Goal: Find specific fact

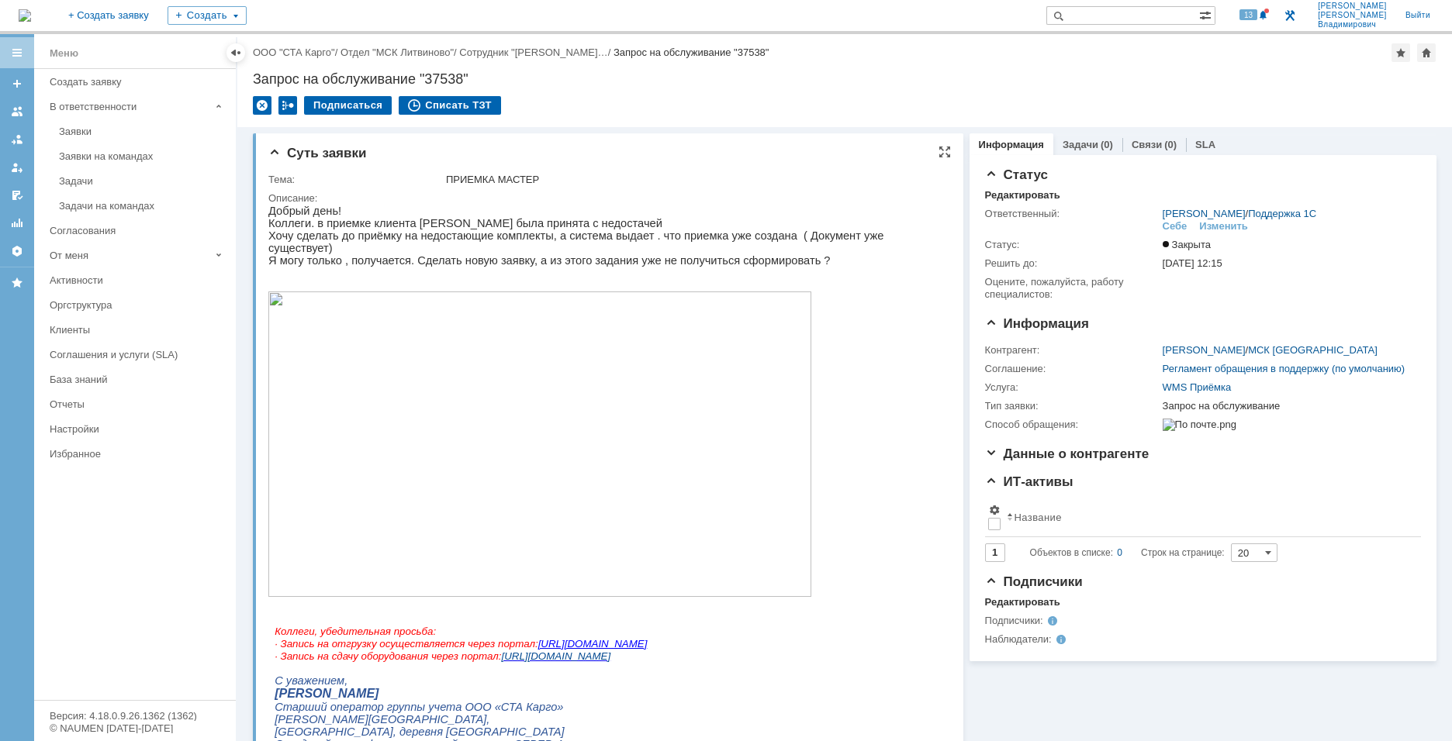
click at [423, 364] on img at bounding box center [539, 445] width 543 height 306
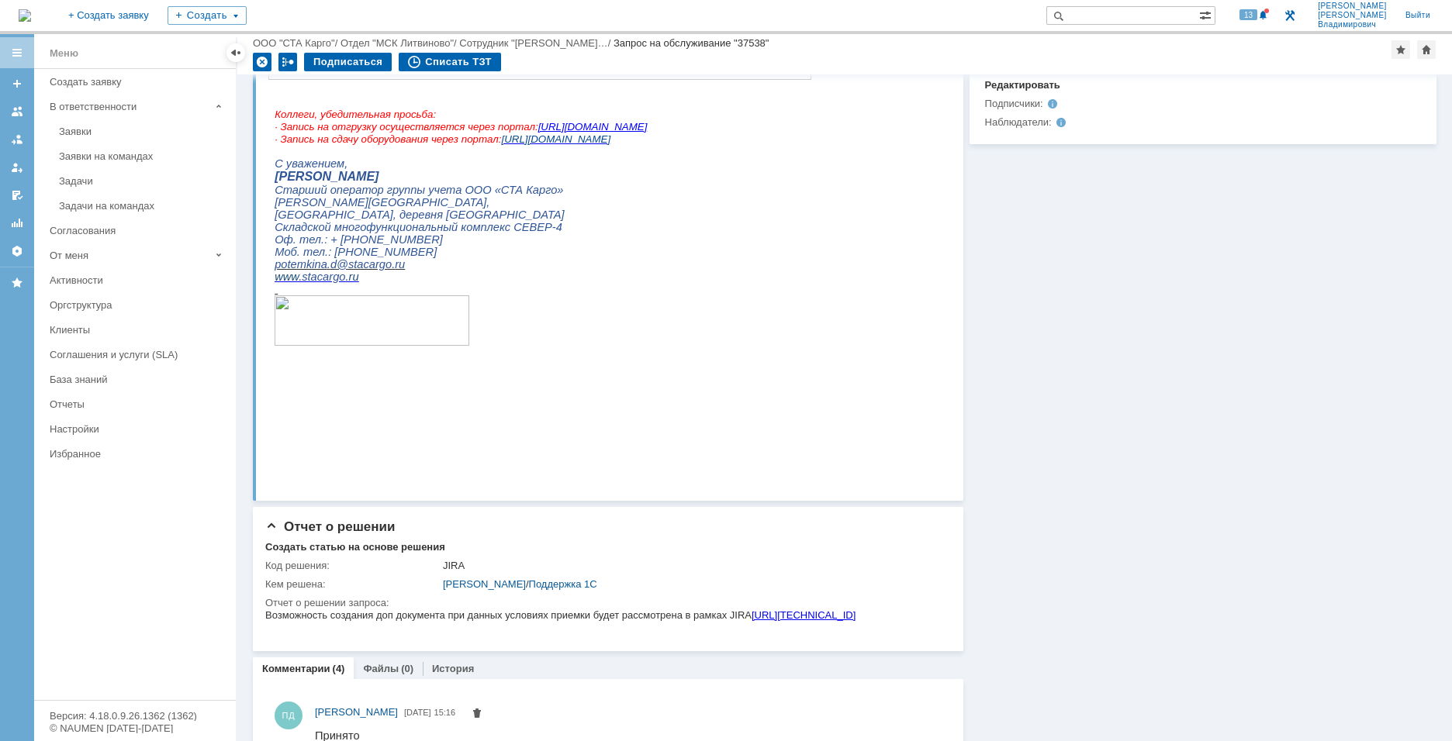
scroll to position [465, 0]
drag, startPoint x: 275, startPoint y: 184, endPoint x: 402, endPoint y: 185, distance: 128.0
click at [402, 183] on p "[PERSON_NAME]" at bounding box center [523, 176] width 496 height 14
copy span "[PERSON_NAME]"
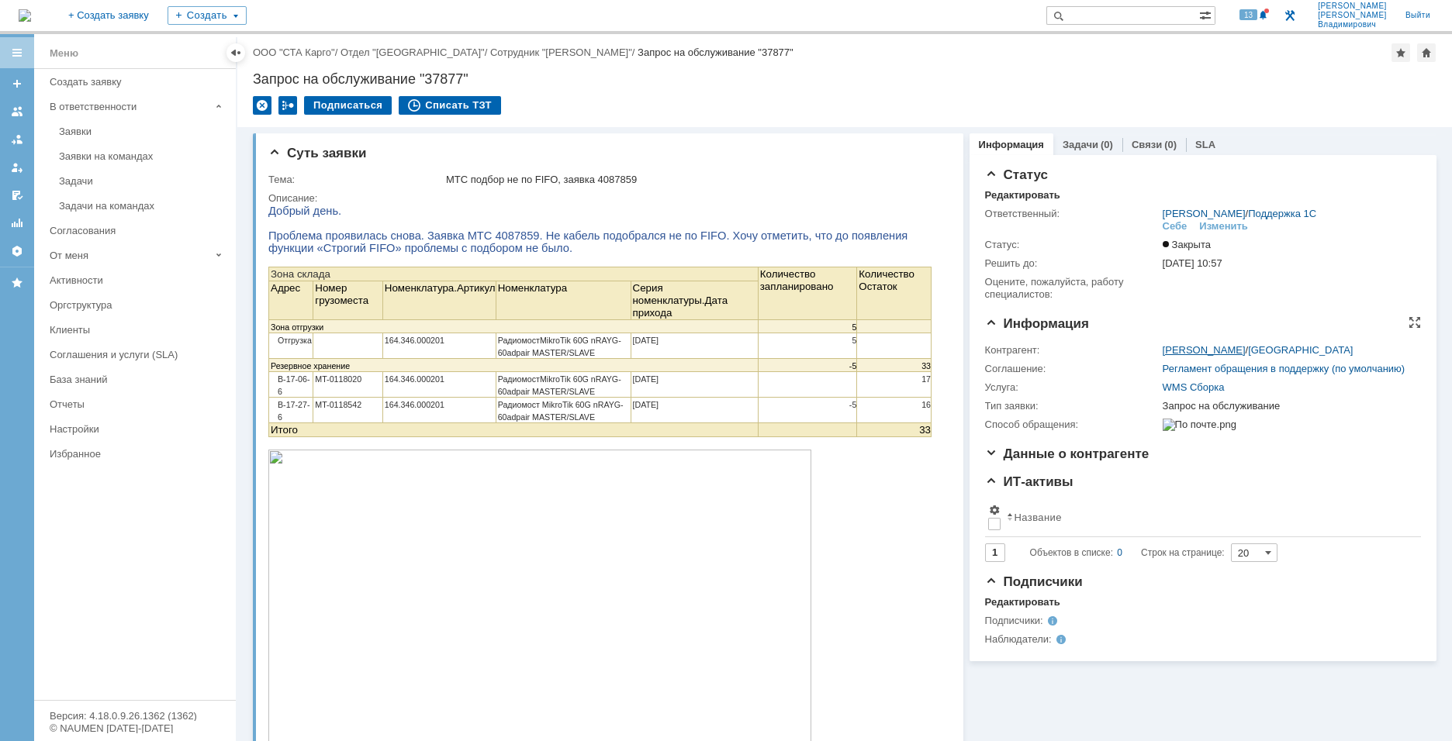
drag, startPoint x: 1145, startPoint y: 346, endPoint x: 1231, endPoint y: 351, distance: 85.5
click at [1231, 351] on tr "Контрагент: Никулина Елена / Краснодар" at bounding box center [1201, 350] width 432 height 19
copy tr "Никулина Елена"
drag, startPoint x: 447, startPoint y: 76, endPoint x: 424, endPoint y: 76, distance: 23.3
click at [424, 76] on div "Запрос на обслуживание "37877"" at bounding box center [844, 79] width 1183 height 16
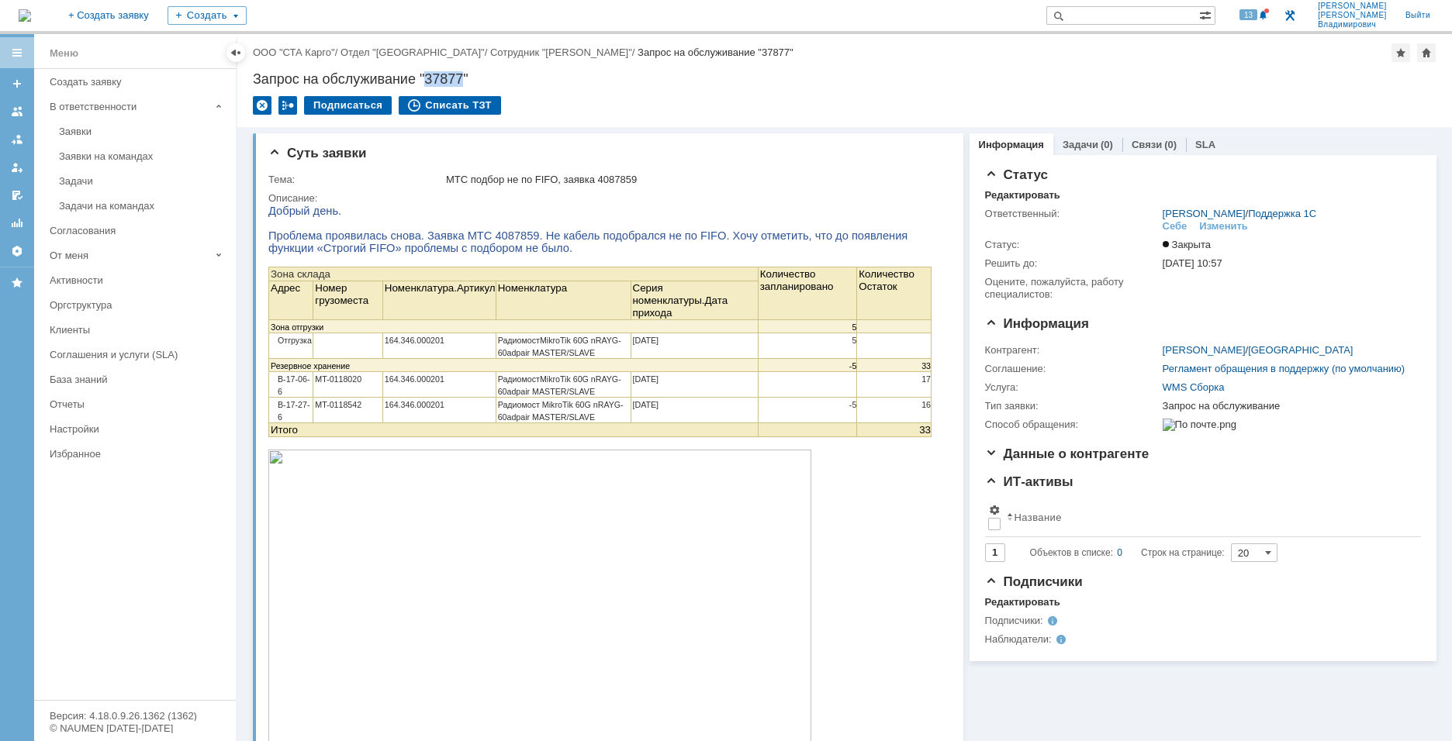
copy div "37877"
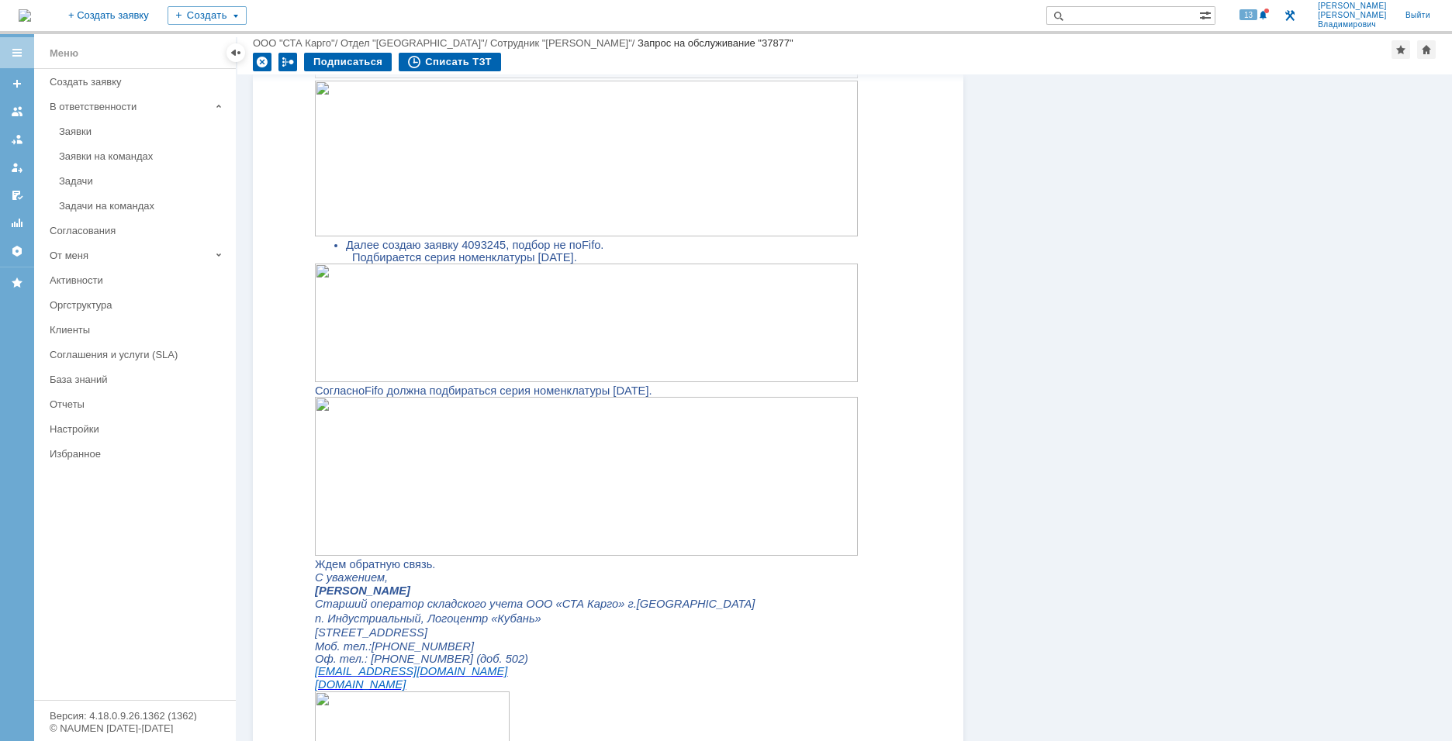
scroll to position [2108, 0]
